Goal: Check status

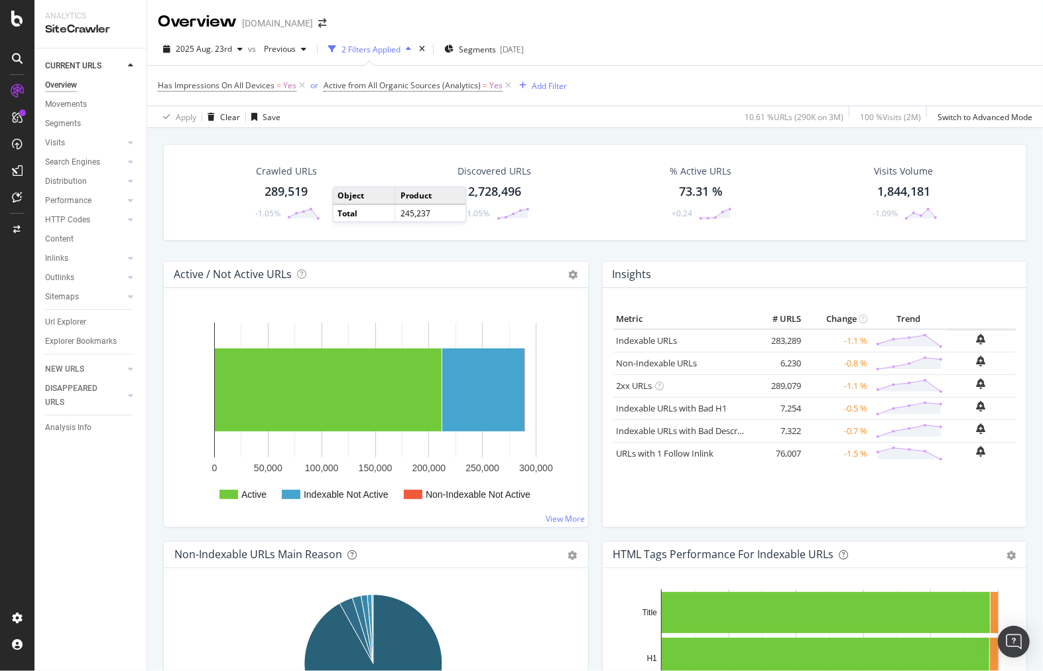
click at [218, 253] on div "Crawled URLs 289,519 -1.05% Discovered URLs 2,728,496 +1.05% % Active URLs 73.3…" at bounding box center [596, 202] width 878 height 117
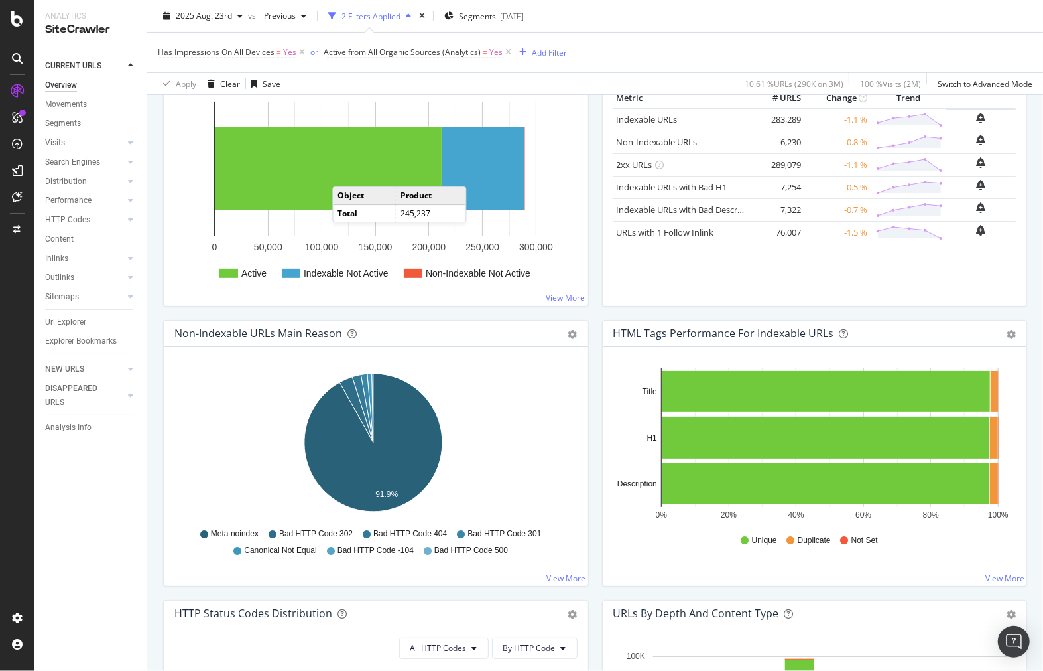
scroll to position [74, 0]
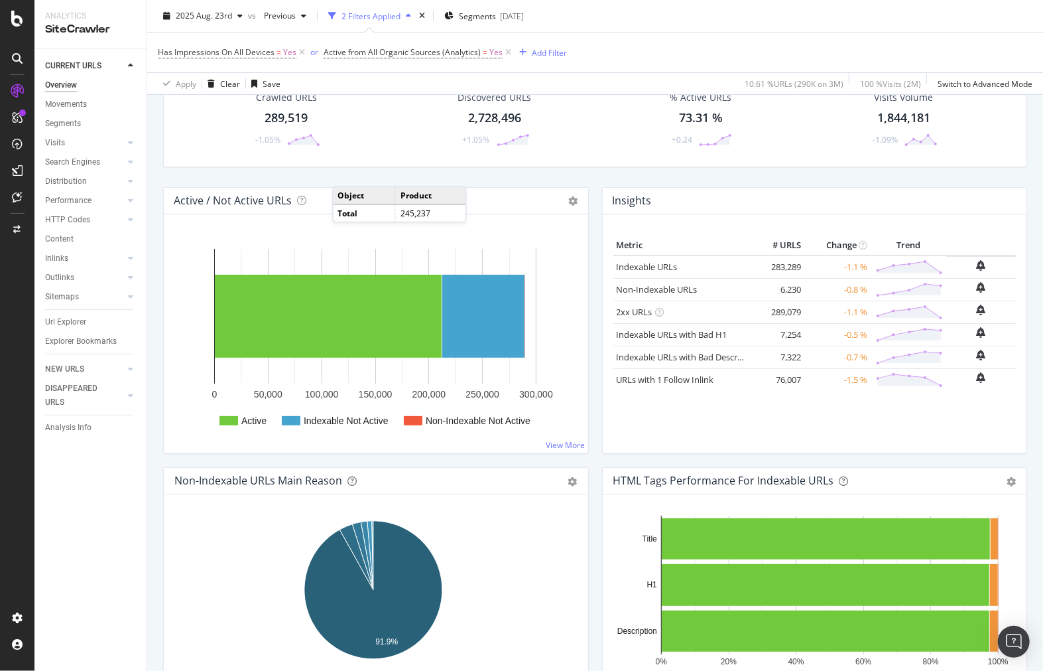
click at [180, 202] on h4 "Active / Not Active URLs" at bounding box center [233, 201] width 118 height 18
click at [442, 222] on td "245,237" at bounding box center [430, 212] width 70 height 17
click at [569, 204] on icon at bounding box center [573, 200] width 9 height 9
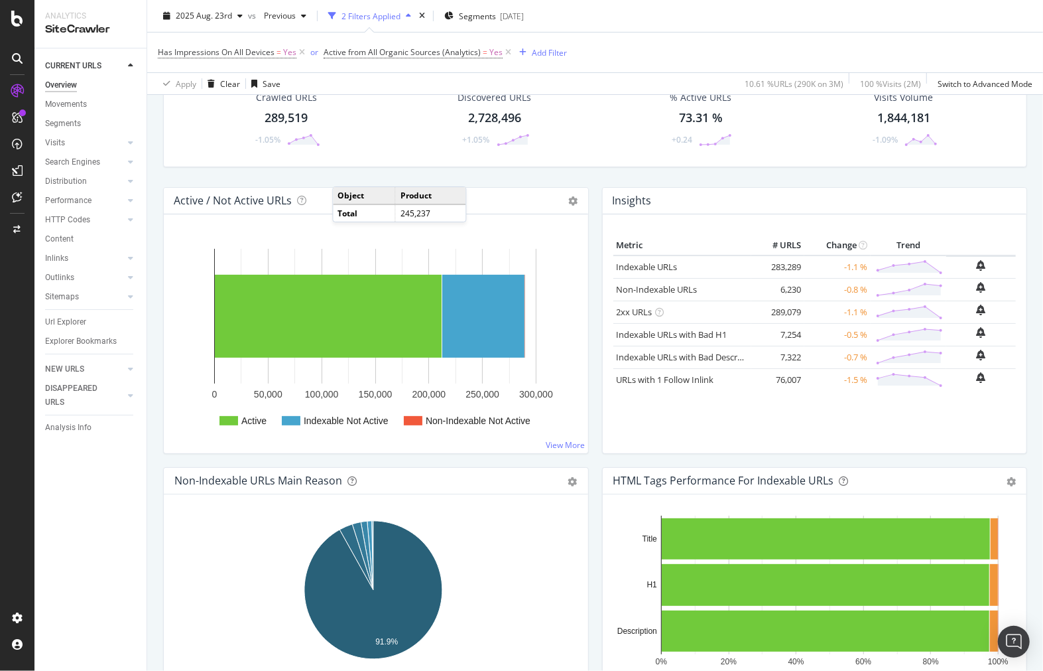
click at [435, 202] on td "Product" at bounding box center [430, 195] width 70 height 17
click at [432, 216] on td "245,237" at bounding box center [430, 212] width 70 height 17
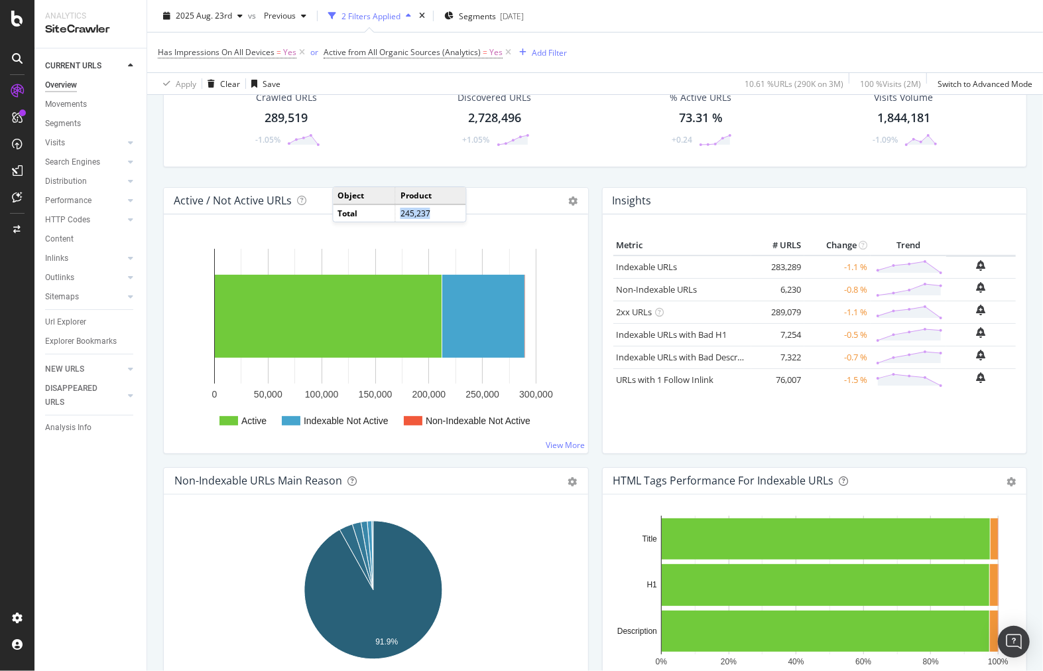
click at [432, 216] on td "245,237" at bounding box center [430, 212] width 70 height 17
click at [496, 221] on div "Active Indexable Not Active Non-Indexable Not Active 0 50,000 100,000 150,000 2…" at bounding box center [376, 333] width 425 height 239
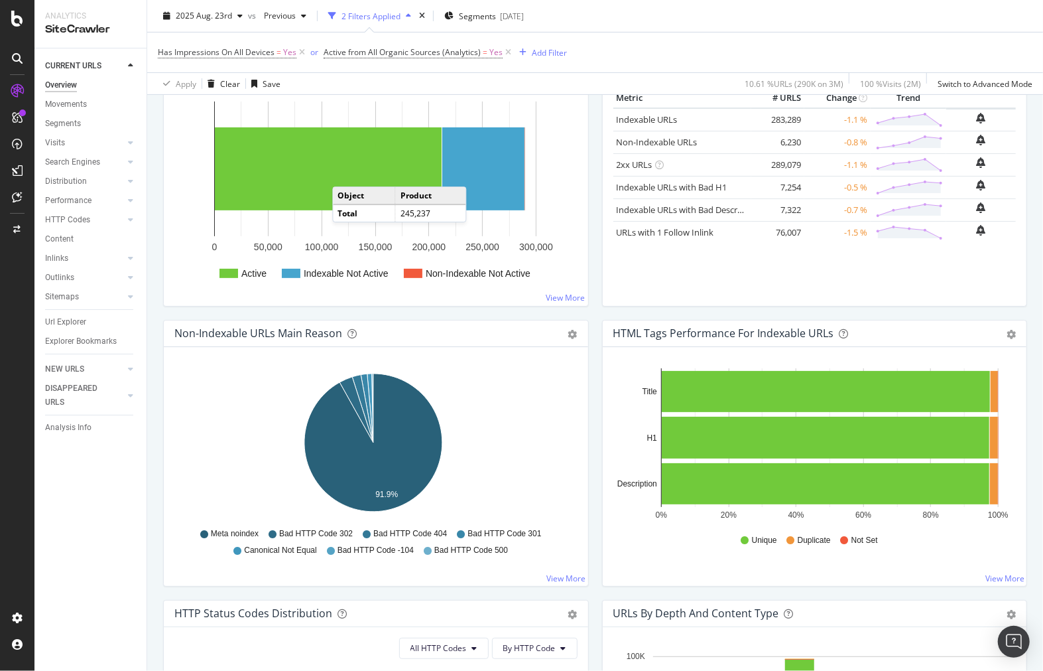
click at [559, 209] on rect "A chart." at bounding box center [375, 191] width 403 height 207
click at [372, 198] on td "Object" at bounding box center [364, 195] width 62 height 17
click at [442, 201] on td "Product" at bounding box center [430, 195] width 70 height 17
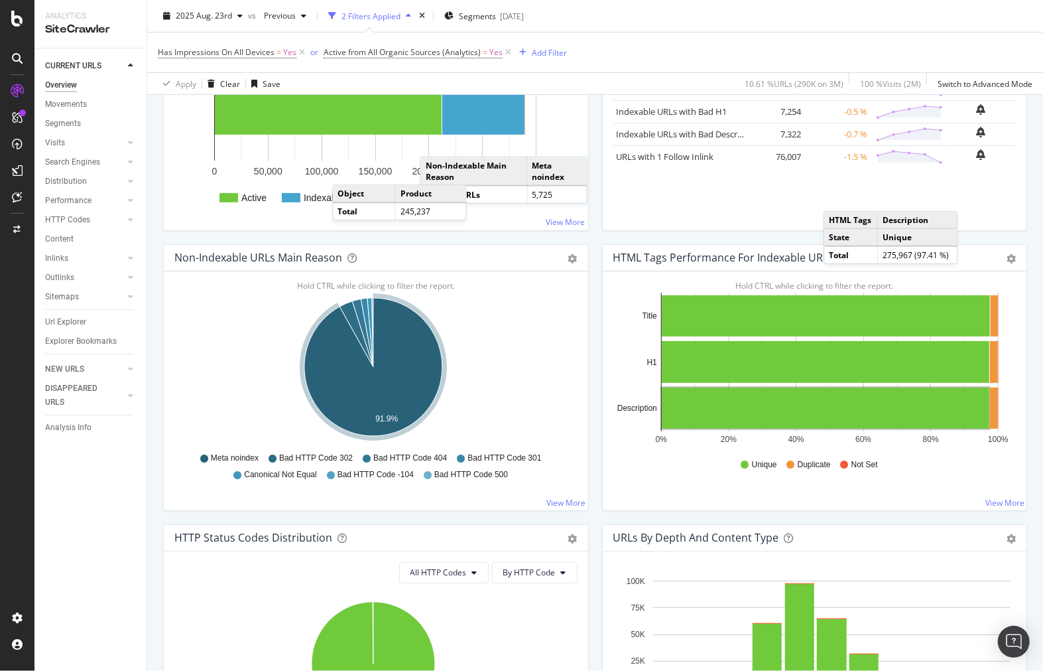
scroll to position [295, 0]
